Goal: Information Seeking & Learning: Learn about a topic

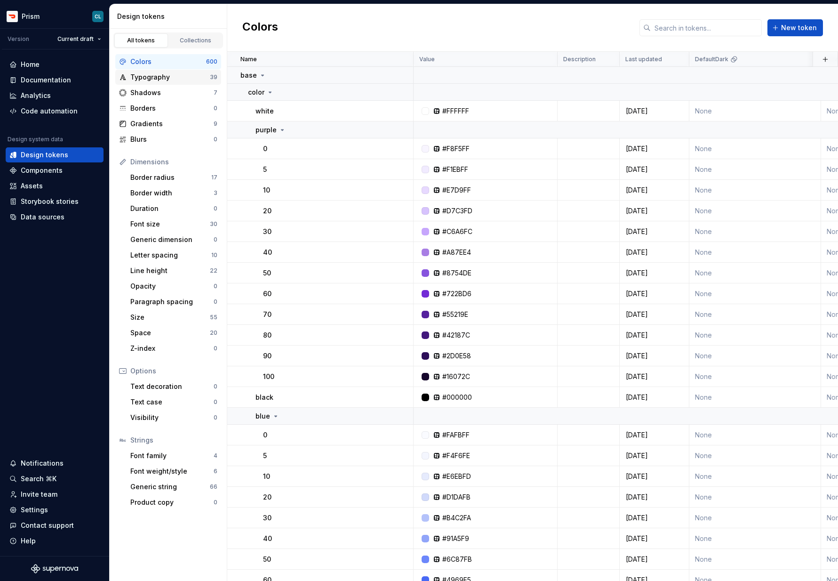
click at [155, 79] on div "Typography" at bounding box center [170, 76] width 80 height 9
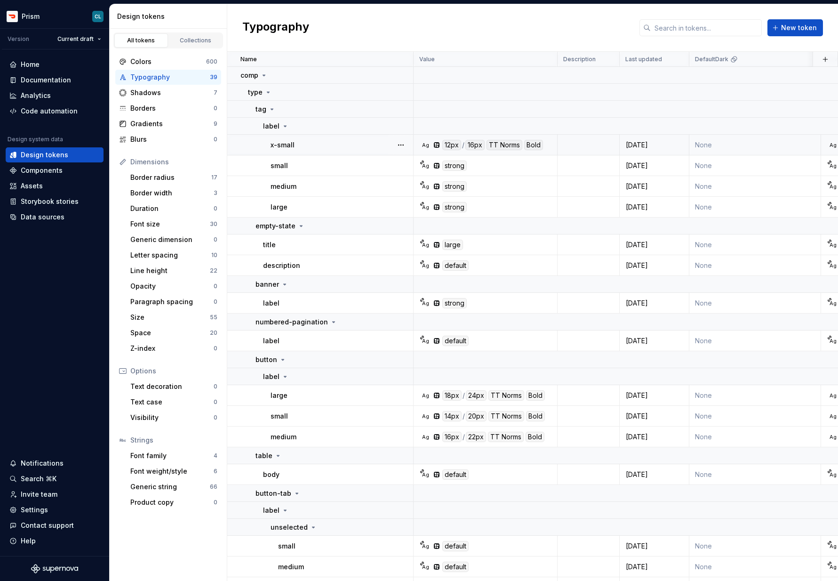
click at [306, 145] on div "x-small" at bounding box center [342, 144] width 142 height 9
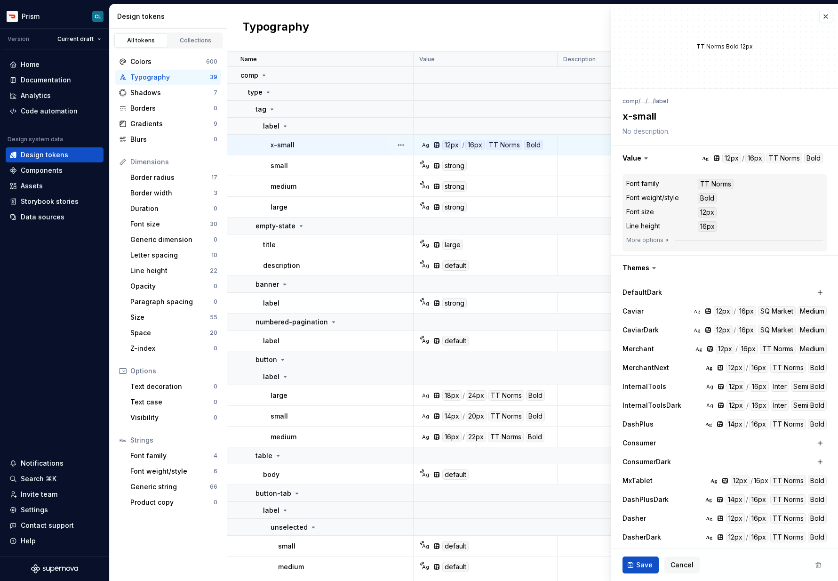
click at [429, 145] on div "Ag 12px / 16px TT Norms Bold" at bounding box center [488, 145] width 137 height 10
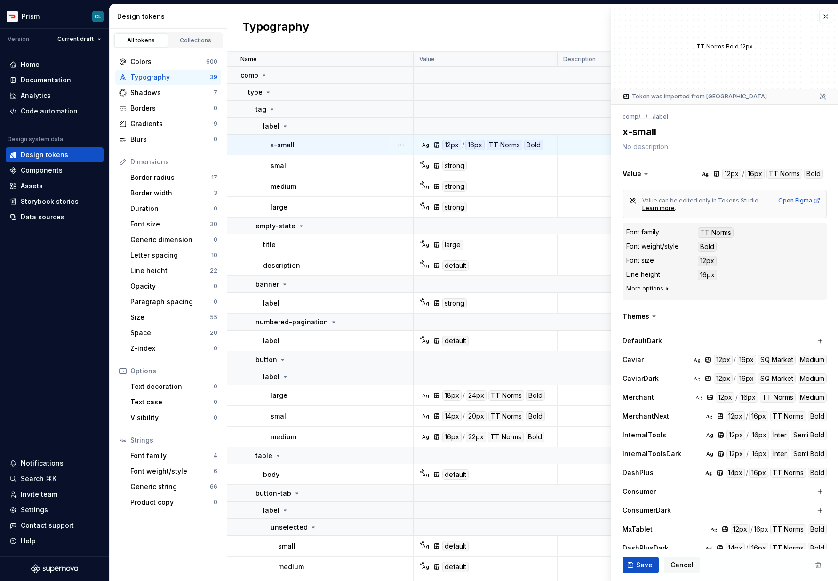
click at [655, 290] on button "More options" at bounding box center [649, 289] width 45 height 8
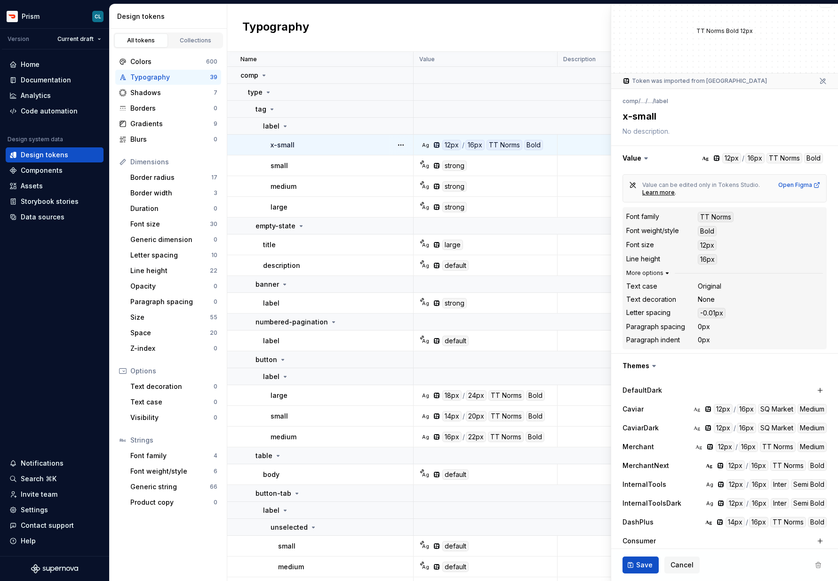
scroll to position [20, 0]
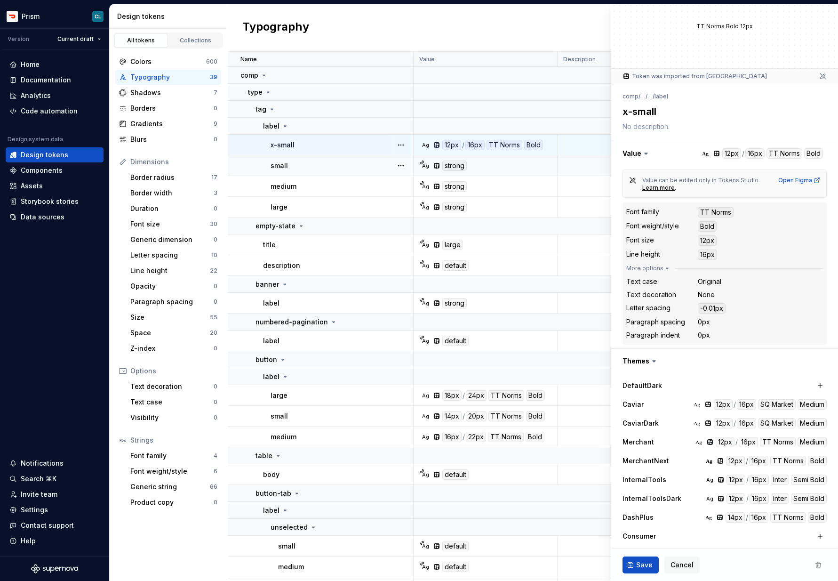
click at [482, 164] on div "Ag strong" at bounding box center [488, 166] width 137 height 10
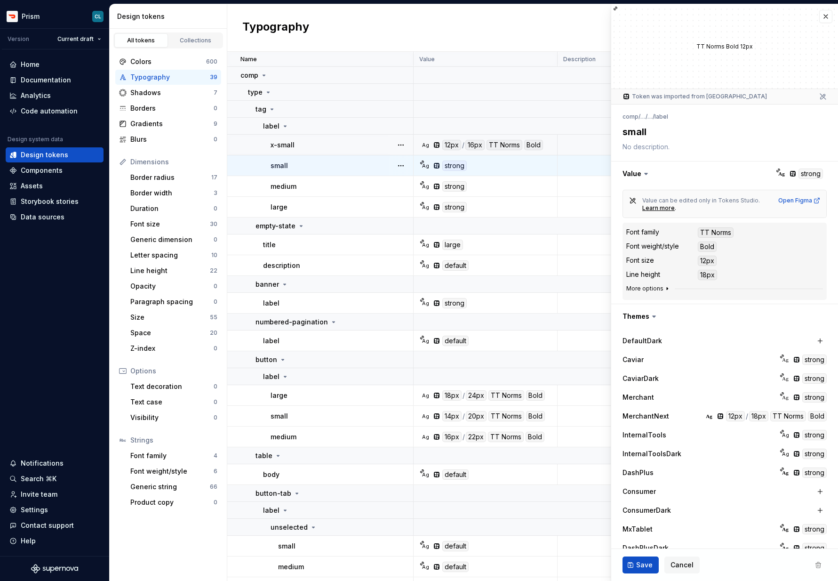
click at [652, 289] on button "More options" at bounding box center [649, 289] width 45 height 8
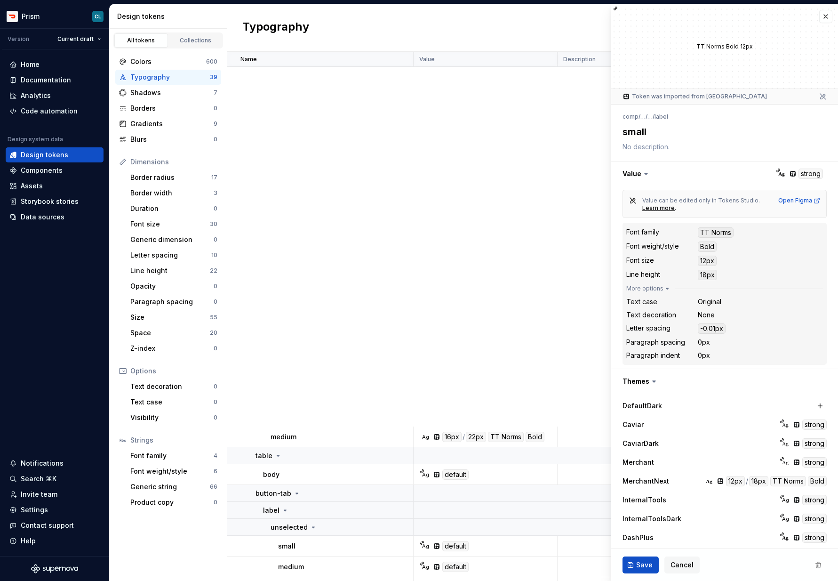
scroll to position [549, 0]
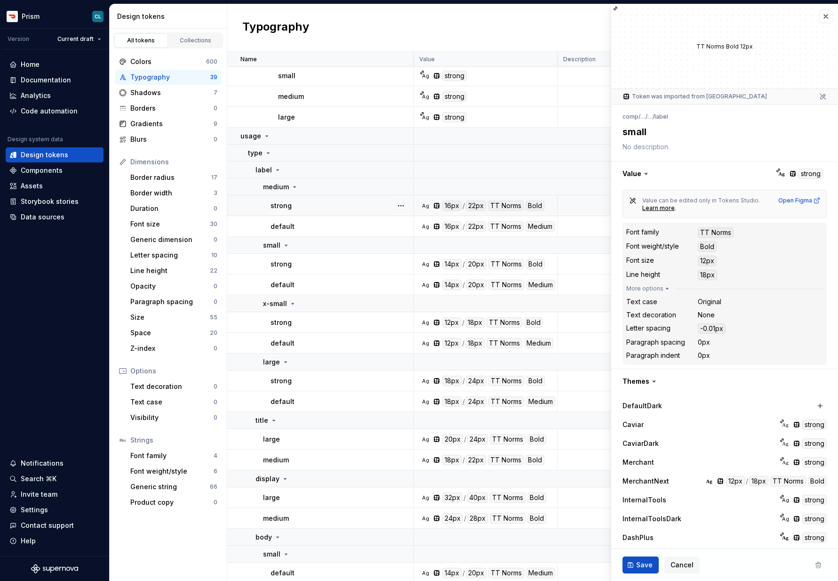
click at [420, 206] on div "Ag 16px / 22px TT Norms Bold" at bounding box center [488, 206] width 137 height 10
type textarea "*"
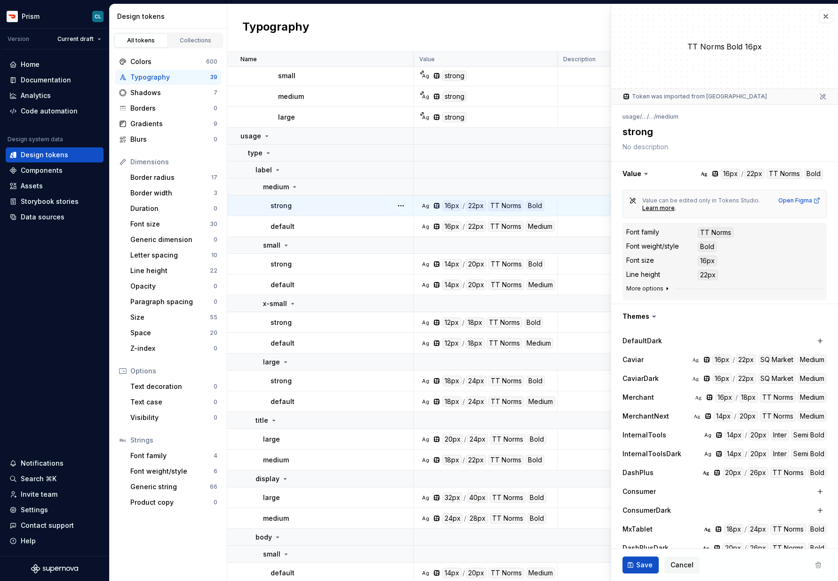
click at [664, 288] on icon "button" at bounding box center [668, 289] width 8 height 8
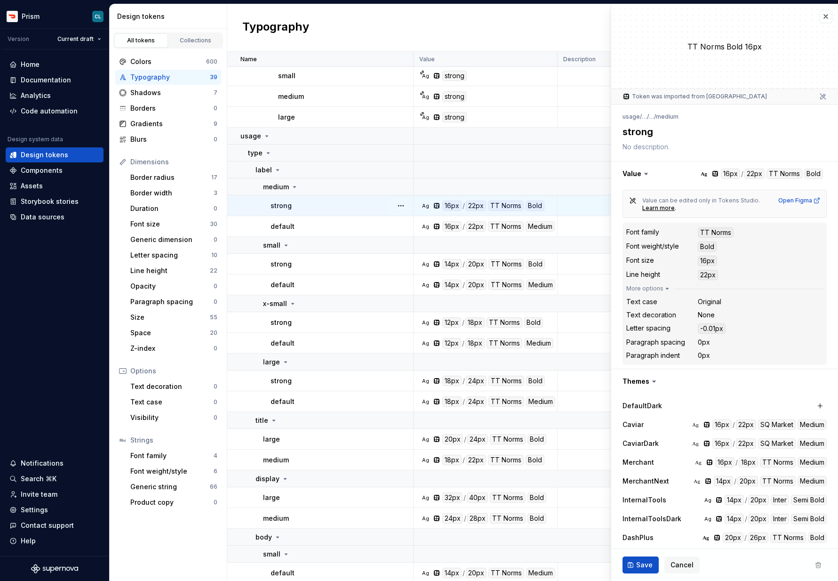
click at [709, 303] on div "Original" at bounding box center [710, 301] width 24 height 9
click at [688, 560] on span "Cancel" at bounding box center [682, 564] width 23 height 9
